Goal: Task Accomplishment & Management: Manage account settings

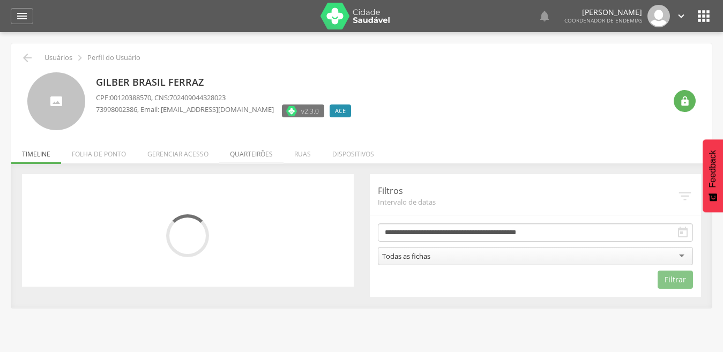
click at [251, 155] on li "Quarteirões" at bounding box center [251, 151] width 64 height 25
click at [251, 155] on ul "Início Produtividade Timeline Folha de ponto Remapeamento Gerenciar acesso Quar…" at bounding box center [361, 153] width 700 height 9
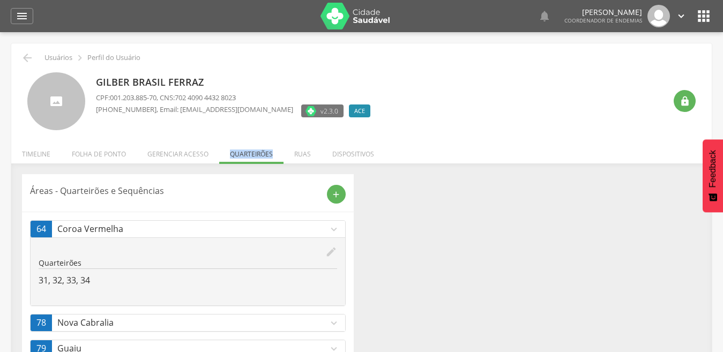
click at [331, 318] on icon "expand_more" at bounding box center [334, 323] width 12 height 12
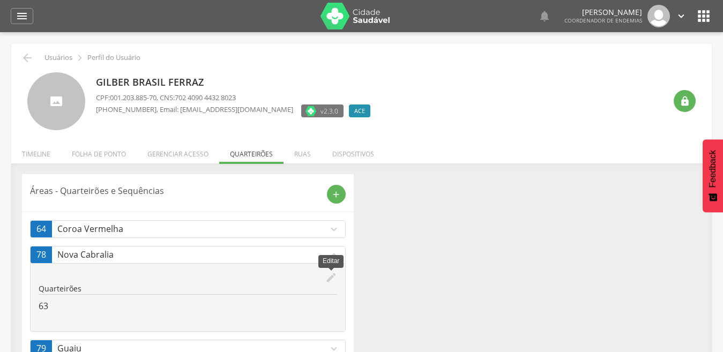
click at [333, 275] on icon "edit" at bounding box center [331, 278] width 12 height 12
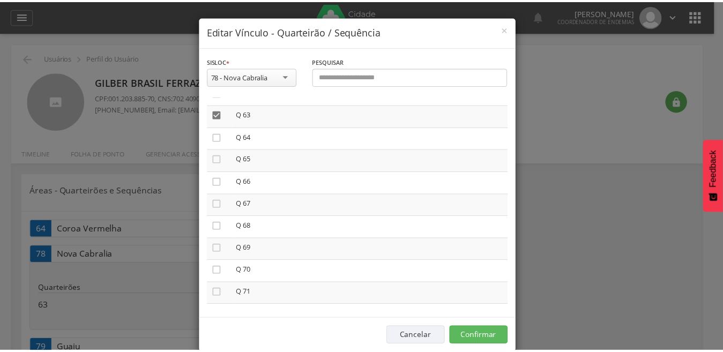
scroll to position [1393, 0]
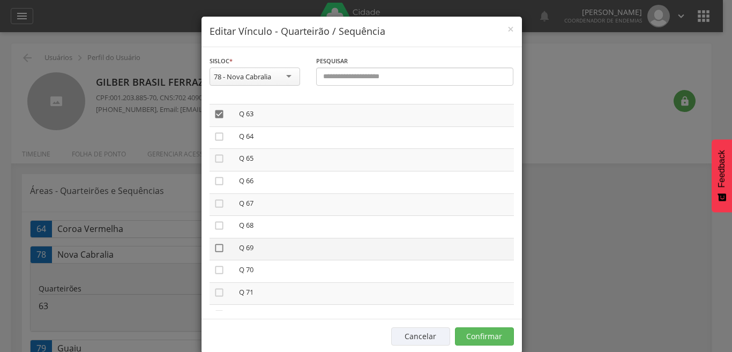
click at [216, 246] on icon "" at bounding box center [219, 248] width 11 height 11
click at [476, 339] on button "Confirmar" at bounding box center [484, 336] width 59 height 18
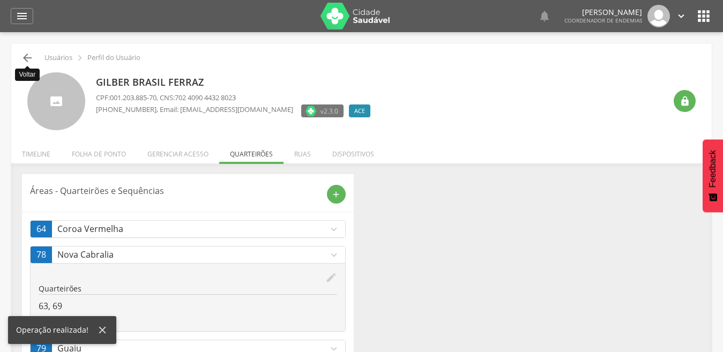
click at [28, 54] on icon "" at bounding box center [27, 57] width 13 height 13
